Goal: Register for event/course

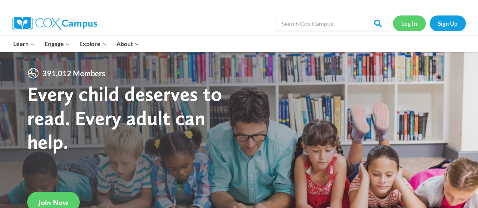
click at [411, 26] on link "Log In" at bounding box center [409, 22] width 33 height 15
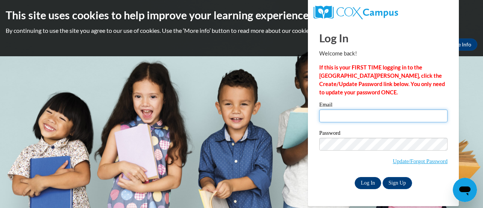
type input "vangyerthao@aasd.k12.wi.us"
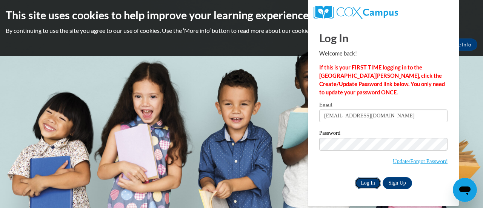
click at [365, 185] on input "Log In" at bounding box center [368, 183] width 26 height 12
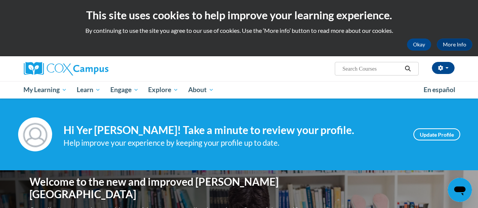
click at [353, 71] on input "Search..." at bounding box center [371, 68] width 60 height 9
type input "reading comprehension"
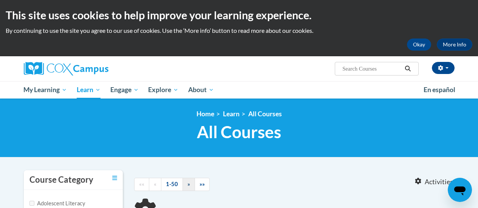
type input "reading comprehension"
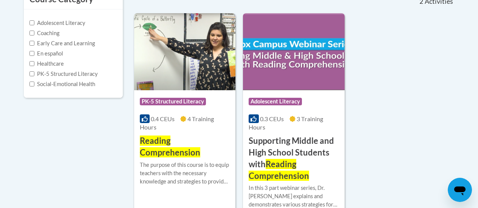
scroll to position [189, 0]
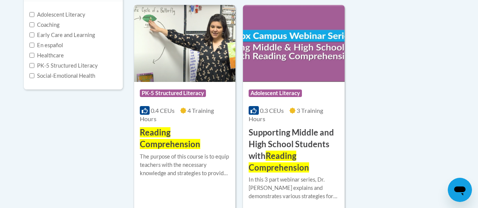
click at [162, 144] on span "Reading Comprehension" at bounding box center [170, 138] width 60 height 22
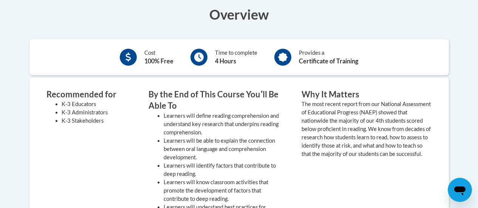
scroll to position [151, 0]
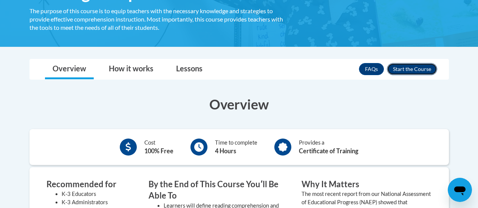
click at [406, 67] on button "Enroll" at bounding box center [412, 69] width 50 height 12
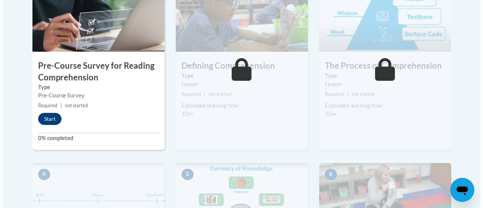
scroll to position [302, 0]
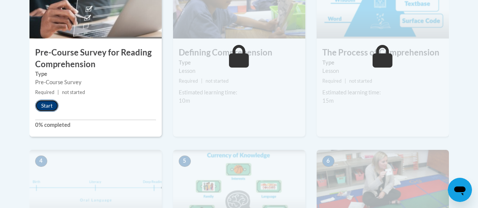
click at [43, 105] on button "Start" at bounding box center [46, 106] width 23 height 12
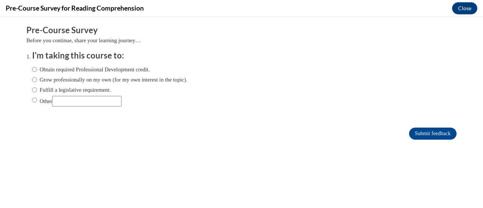
scroll to position [0, 0]
click at [32, 101] on input "Other" at bounding box center [34, 100] width 5 height 8
radio input "true"
click at [64, 101] on input "Other" at bounding box center [86, 101] width 69 height 11
click at [32, 68] on input "Obtain required Professional Development credit." at bounding box center [34, 69] width 5 height 8
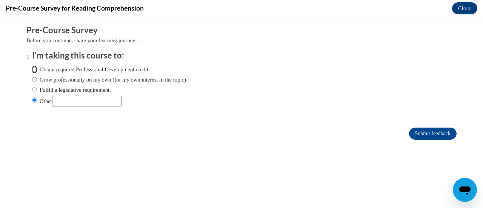
radio input "true"
click at [425, 131] on input "Submit feedback" at bounding box center [433, 134] width 48 height 12
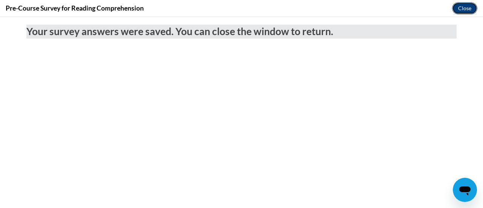
click at [461, 9] on button "Close" at bounding box center [464, 8] width 25 height 12
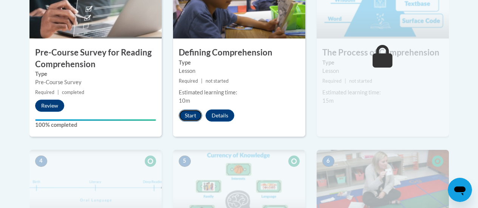
click at [191, 115] on button "Start" at bounding box center [190, 116] width 23 height 12
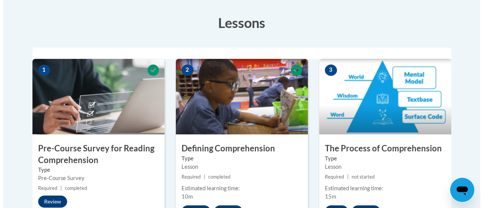
scroll to position [264, 0]
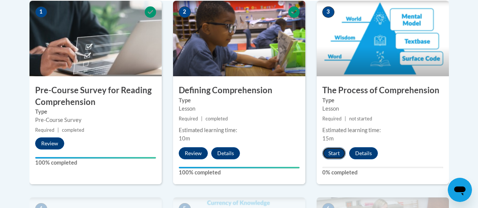
click at [336, 153] on button "Start" at bounding box center [333, 153] width 23 height 12
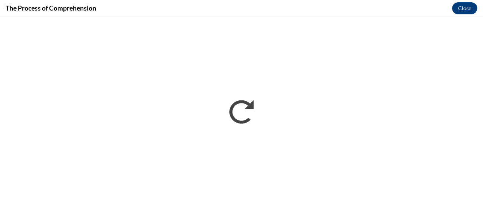
scroll to position [0, 0]
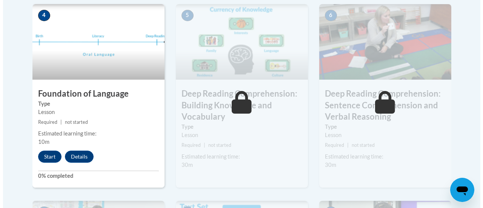
scroll to position [491, 0]
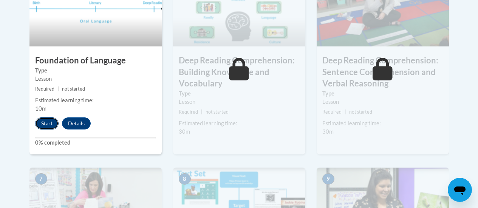
click at [47, 123] on button "Start" at bounding box center [46, 123] width 23 height 12
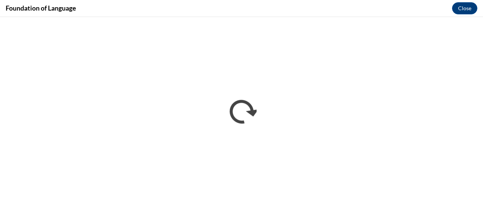
scroll to position [0, 0]
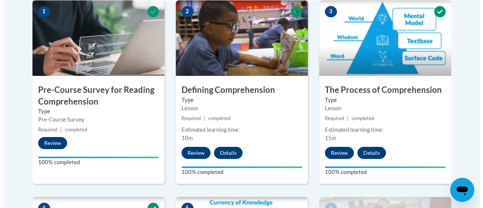
scroll to position [264, 0]
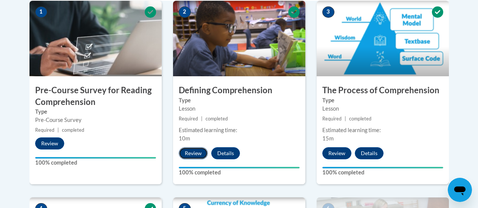
click at [191, 154] on button "Review" at bounding box center [193, 153] width 29 height 12
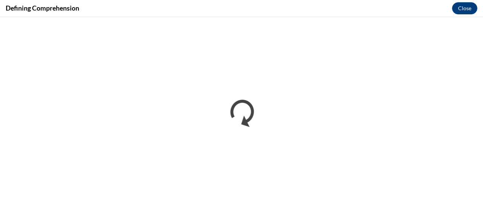
scroll to position [0, 0]
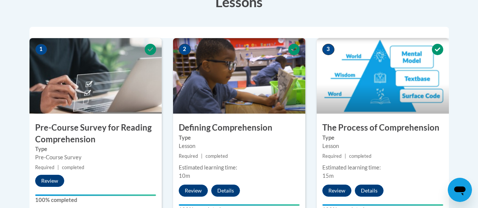
scroll to position [227, 0]
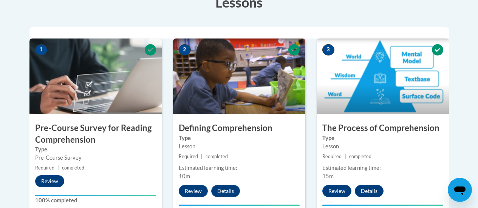
click at [379, 130] on h3 "The Process of Comprehension" at bounding box center [382, 128] width 132 height 12
click at [364, 191] on button "Details" at bounding box center [369, 191] width 29 height 12
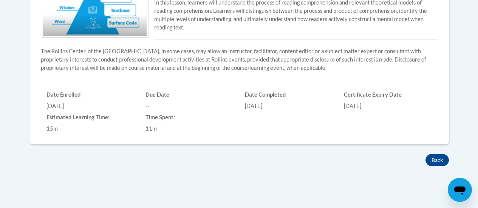
scroll to position [340, 0]
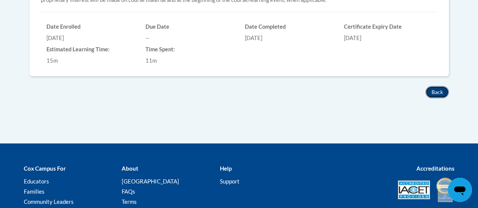
click at [433, 92] on button "Back" at bounding box center [436, 92] width 23 height 12
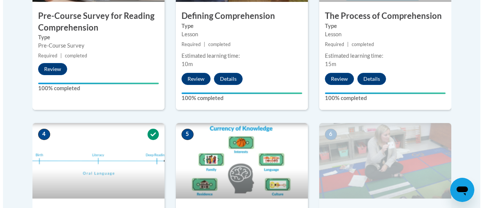
scroll to position [340, 0]
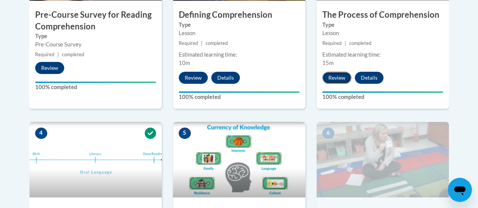
click at [335, 77] on button "Review" at bounding box center [336, 78] width 29 height 12
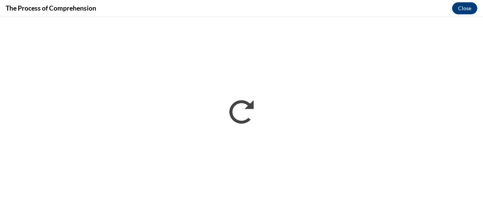
scroll to position [0, 0]
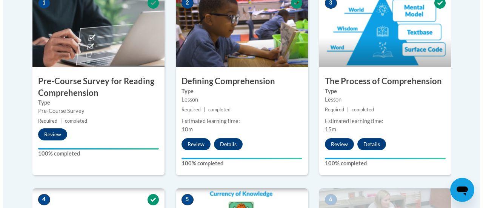
scroll to position [302, 0]
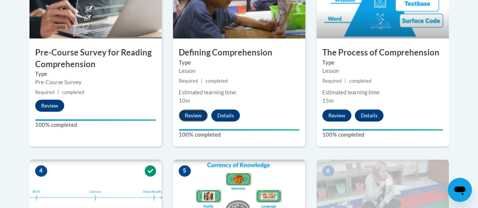
click at [189, 114] on button "Review" at bounding box center [193, 116] width 29 height 12
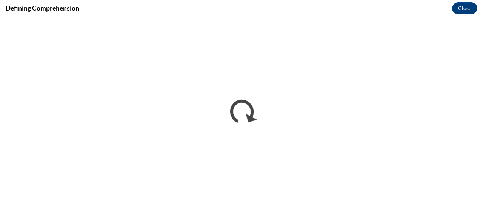
scroll to position [0, 0]
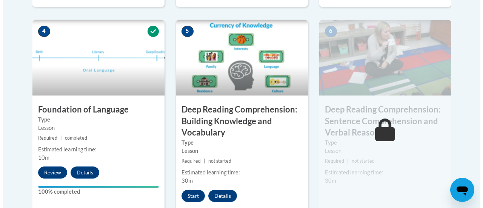
scroll to position [453, 0]
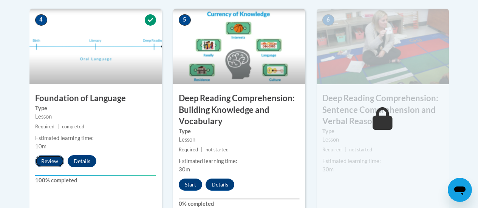
click at [51, 161] on button "Review" at bounding box center [49, 161] width 29 height 12
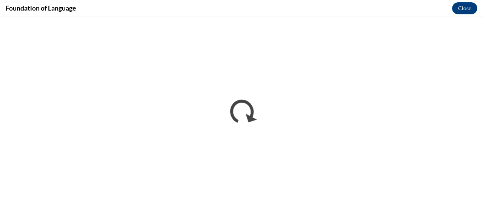
scroll to position [0, 0]
